Goal: Check status: Check status

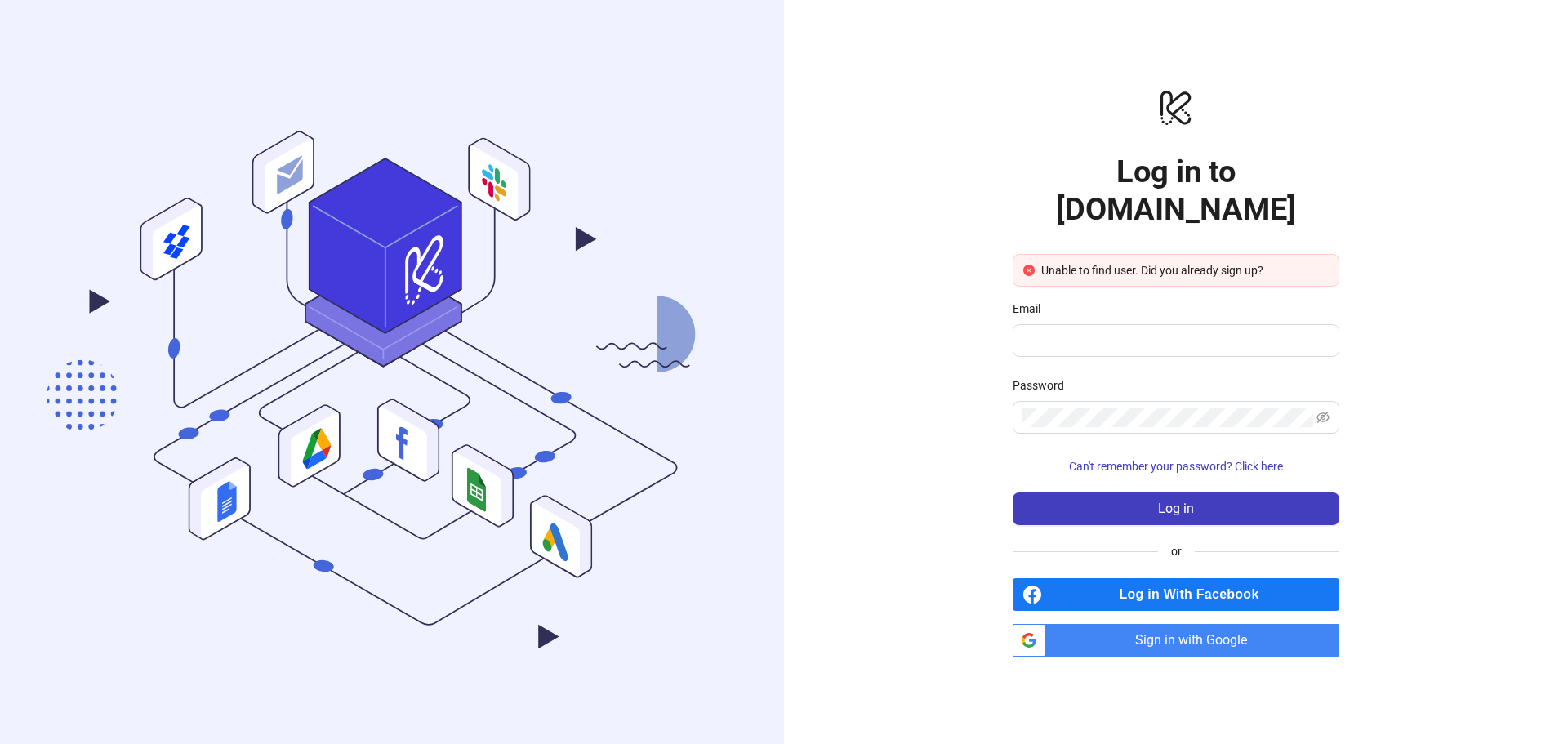
click at [1148, 630] on span "Sign in with Google" at bounding box center [1195, 639] width 288 height 32
click at [1145, 624] on span "Sign in with Google" at bounding box center [1195, 639] width 288 height 32
click at [1147, 624] on span "Sign in with Google" at bounding box center [1195, 639] width 288 height 32
click at [1096, 330] on input "Email" at bounding box center [1174, 340] width 303 height 19
type input "**********"
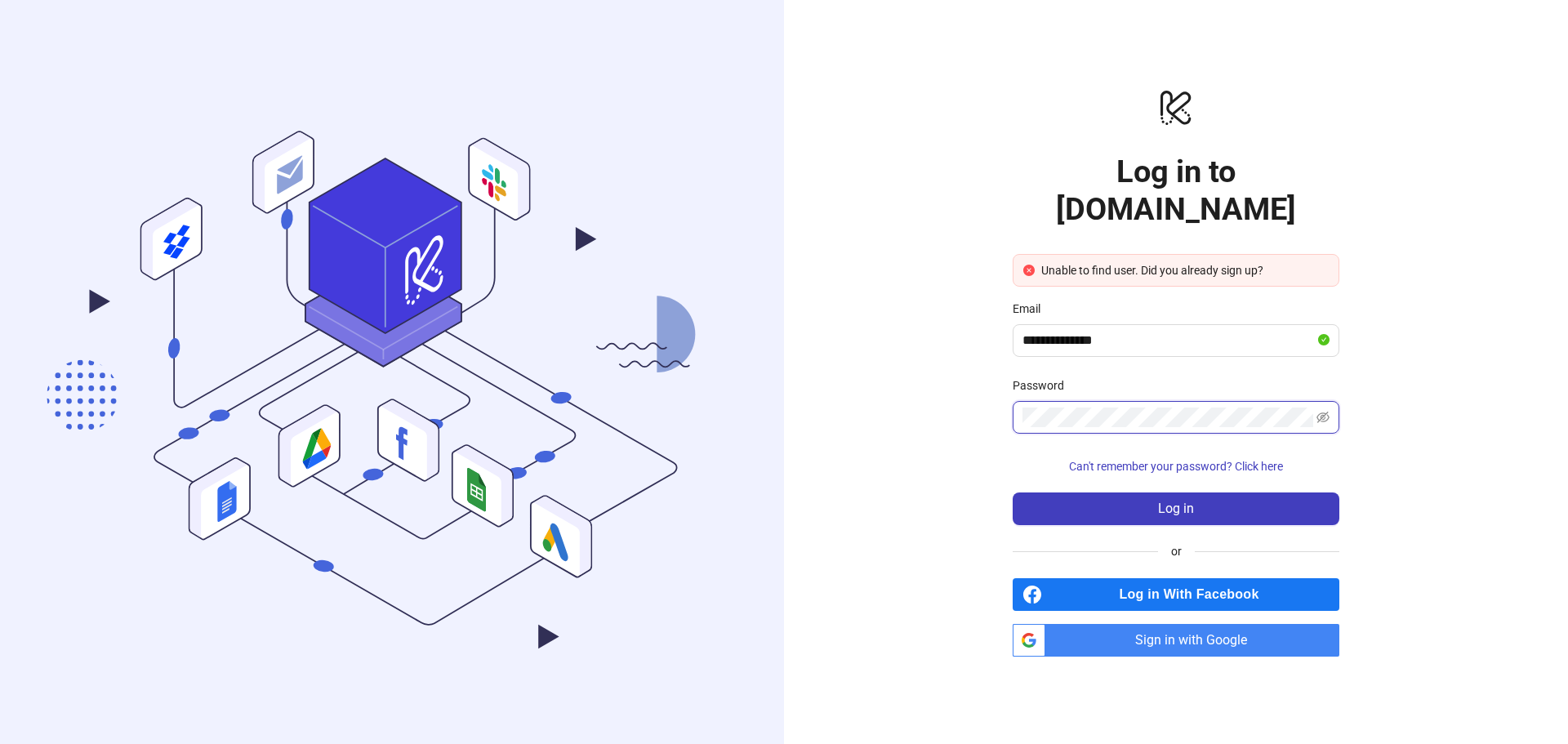
click at [1013, 492] on button "Log in" at bounding box center [1176, 508] width 327 height 32
click at [1098, 492] on button "Log in" at bounding box center [1176, 508] width 327 height 32
click at [1099, 381] on div "Password" at bounding box center [1176, 389] width 327 height 24
click at [1013, 492] on button "Log in" at bounding box center [1176, 508] width 327 height 32
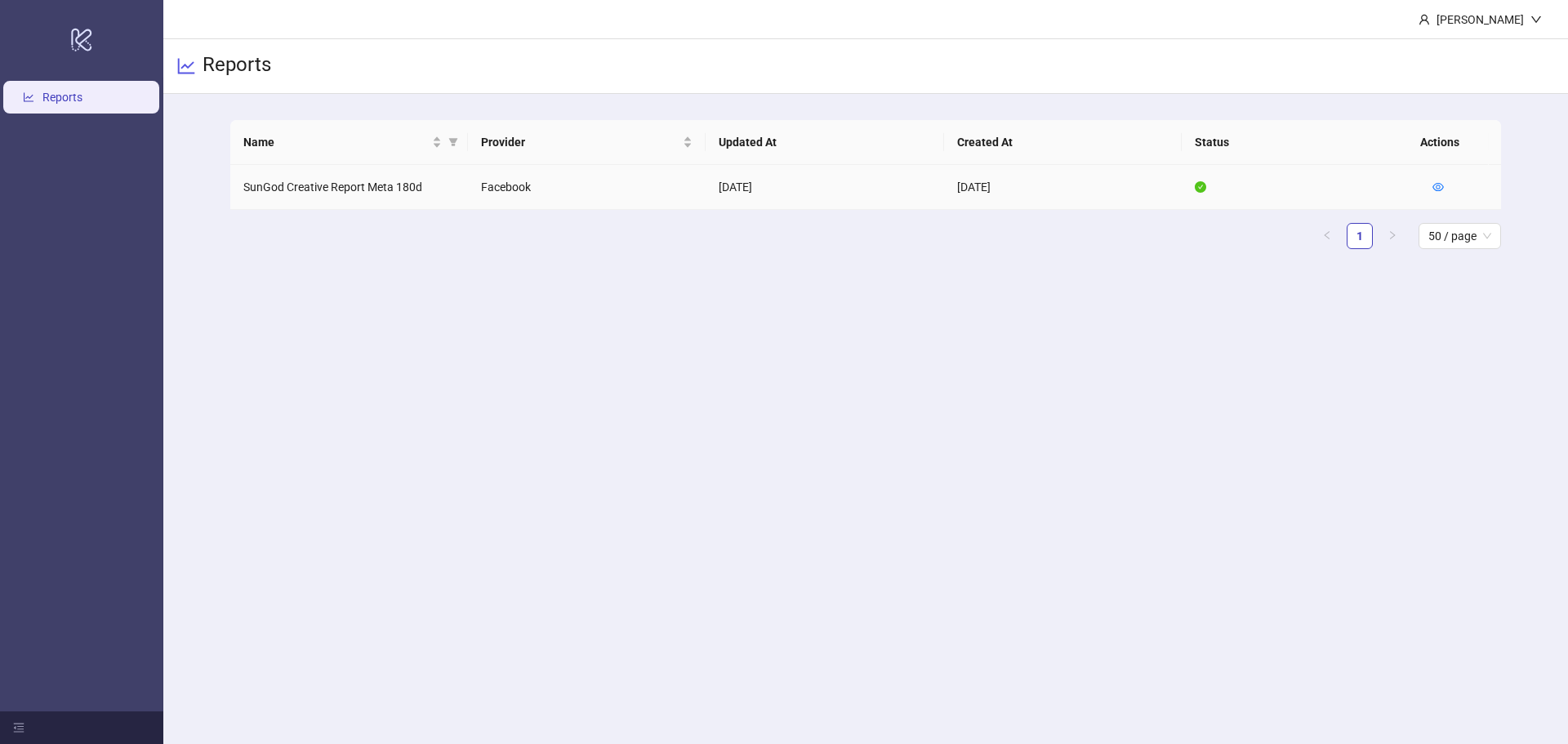
click at [255, 169] on td "SunGod Creative Report Meta 180d" at bounding box center [349, 187] width 238 height 45
click at [1434, 192] on icon "eye" at bounding box center [1438, 187] width 11 height 11
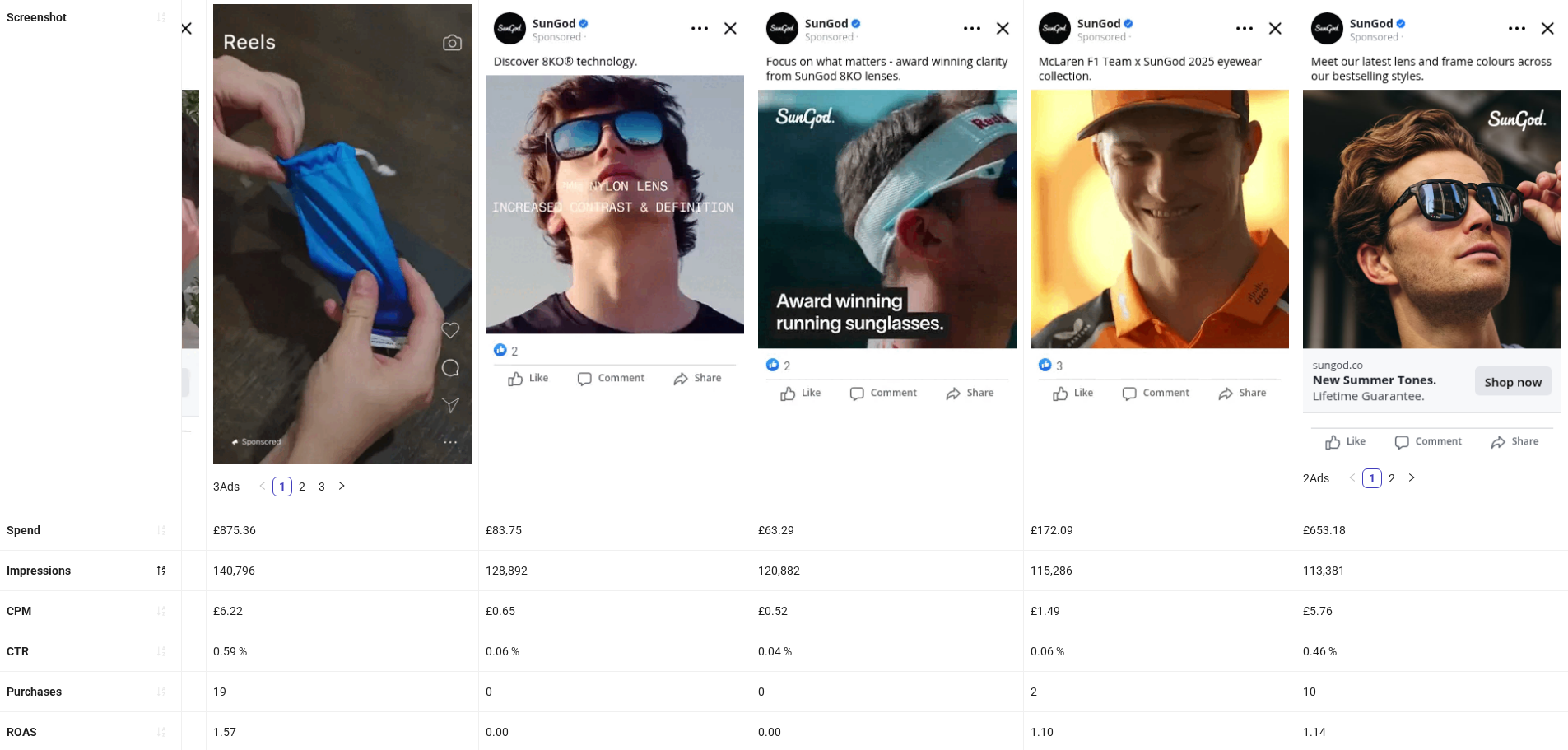
scroll to position [244, 0]
